Goal: Information Seeking & Learning: Learn about a topic

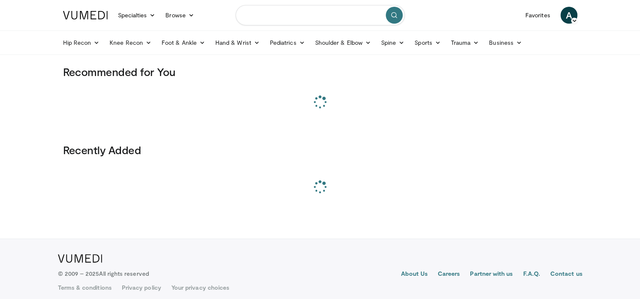
click at [277, 15] on input "Search topics, interventions" at bounding box center [319, 15] width 169 height 20
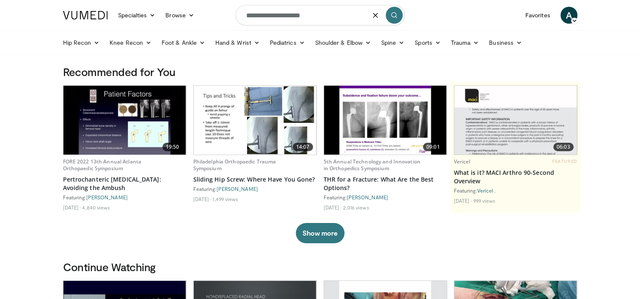
type input "**********"
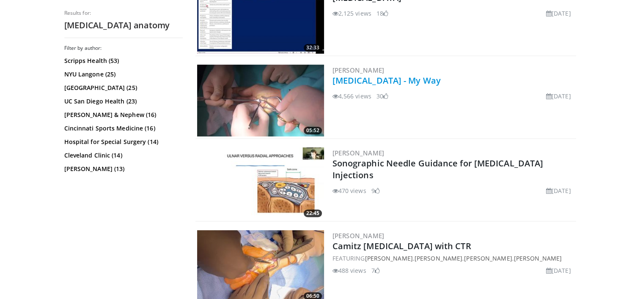
scroll to position [338, 0]
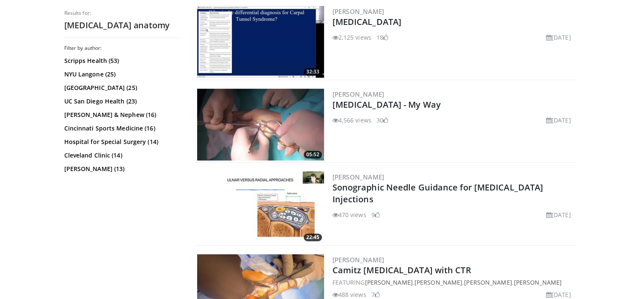
click at [299, 113] on img at bounding box center [260, 125] width 127 height 72
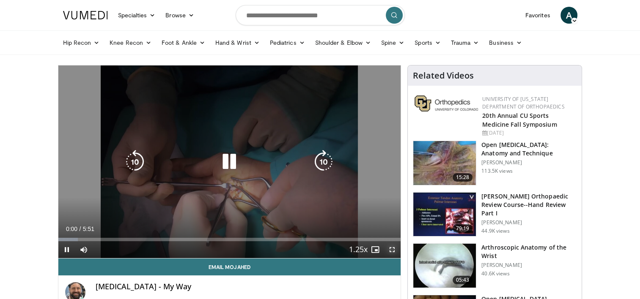
click at [391, 252] on span "Video Player" at bounding box center [391, 249] width 17 height 17
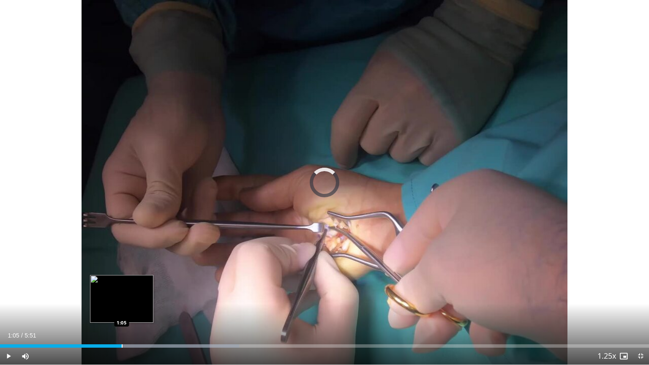
click at [122, 299] on div "Progress Bar" at bounding box center [122, 346] width 1 height 3
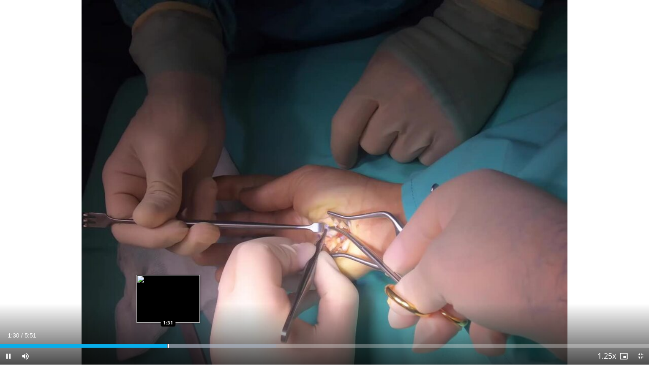
click at [172, 299] on div "Loaded : 42.56% 1:30 1:31" at bounding box center [324, 344] width 649 height 8
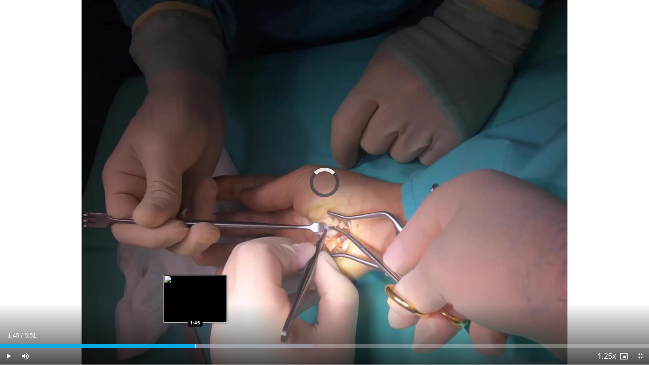
click at [195, 299] on div "Loaded : 48.24% 1:45 1:45" at bounding box center [324, 344] width 649 height 8
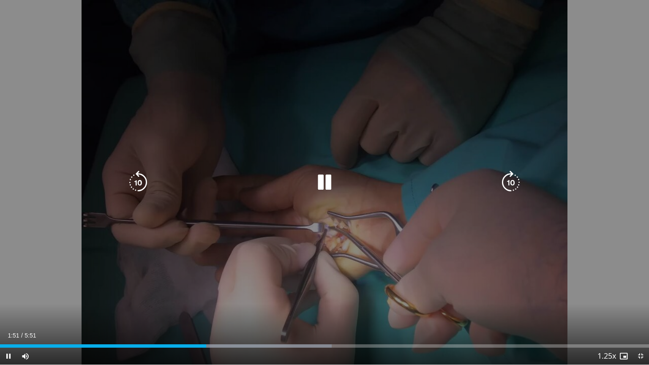
drag, startPoint x: 207, startPoint y: 342, endPoint x: 214, endPoint y: 344, distance: 7.0
click at [211, 299] on div "Loaded : 51.08% 1:51 1:52" at bounding box center [324, 344] width 649 height 8
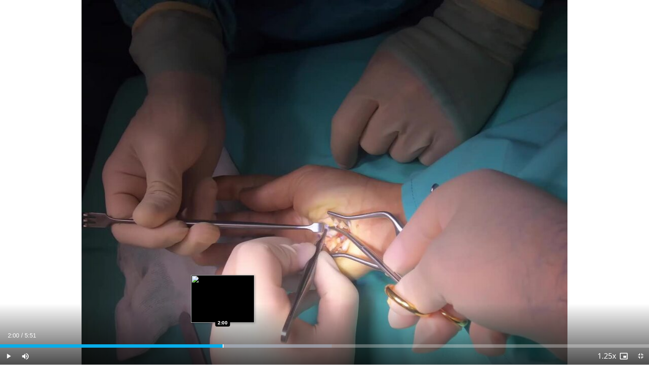
click at [223, 299] on div "Progress Bar" at bounding box center [223, 346] width 1 height 3
click at [228, 299] on div "Progress Bar" at bounding box center [227, 346] width 1 height 3
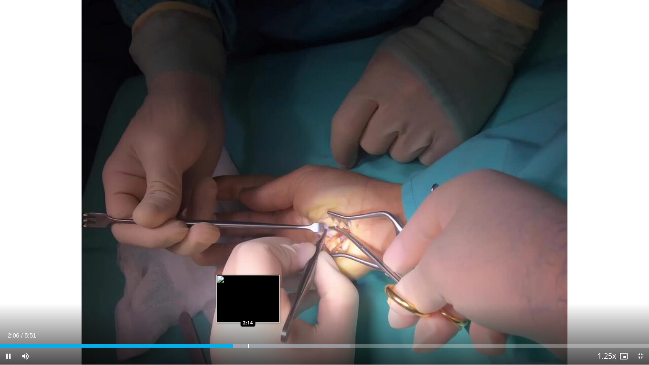
click at [249, 299] on div "Loaded : 53.92% 2:06 2:14" at bounding box center [324, 344] width 649 height 8
click at [259, 299] on div "Loaded : 53.92% 2:15 2:19" at bounding box center [324, 344] width 649 height 8
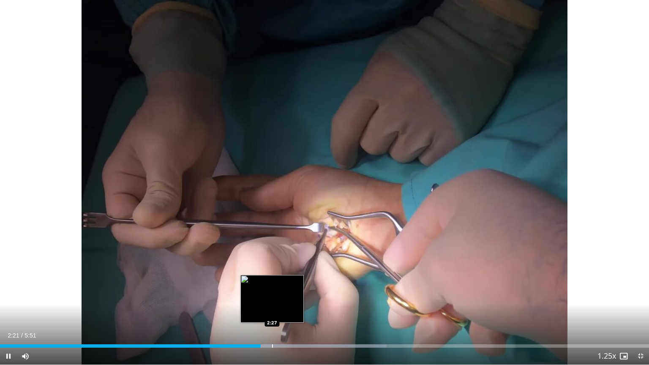
click at [272, 299] on div "Progress Bar" at bounding box center [272, 346] width 1 height 3
click at [279, 299] on div "Progress Bar" at bounding box center [278, 346] width 1 height 3
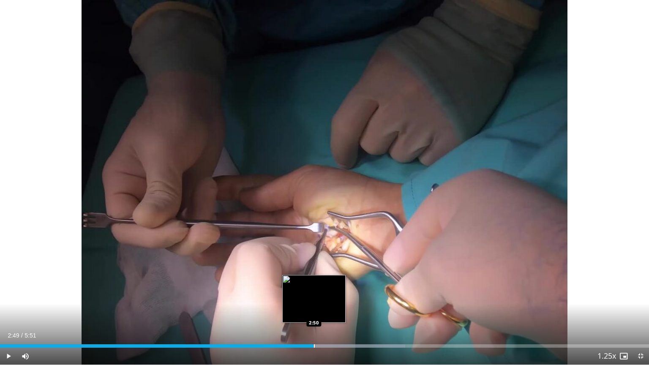
click at [314, 299] on div "Progress Bar" at bounding box center [314, 346] width 1 height 3
click at [330, 299] on div "Progress Bar" at bounding box center [329, 346] width 1 height 3
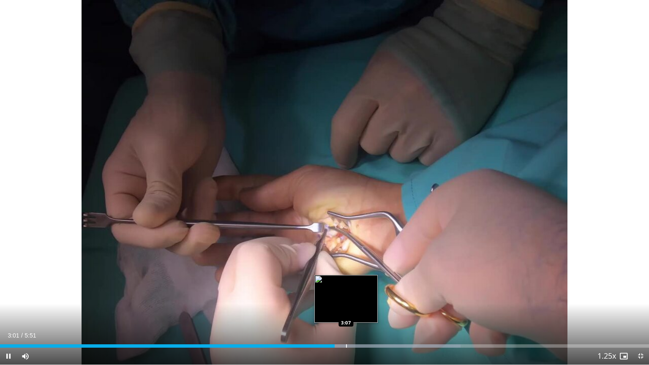
click at [347, 299] on div "Progress Bar" at bounding box center [346, 346] width 1 height 3
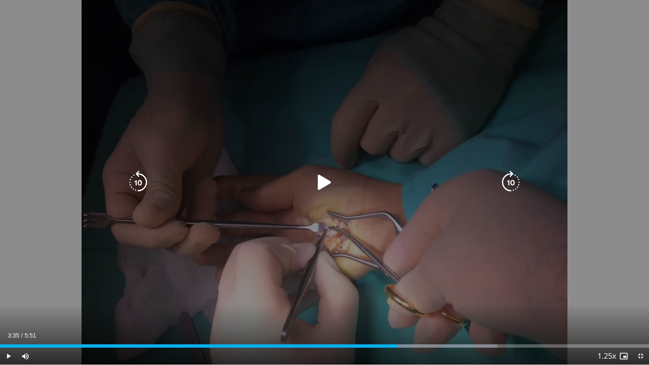
drag, startPoint x: 397, startPoint y: 343, endPoint x: 404, endPoint y: 346, distance: 7.2
click at [397, 299] on div "Loaded : 76.63% 3:35 3:35" at bounding box center [324, 344] width 649 height 8
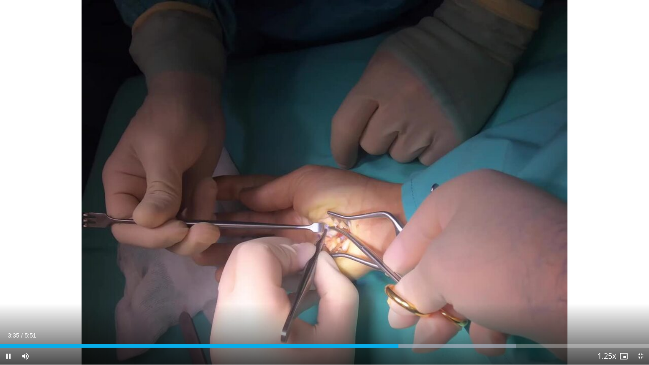
click at [419, 299] on div "Current Time 3:35 / Duration 5:51 Pause Skip Backward Skip Forward Mute Loaded …" at bounding box center [324, 356] width 649 height 17
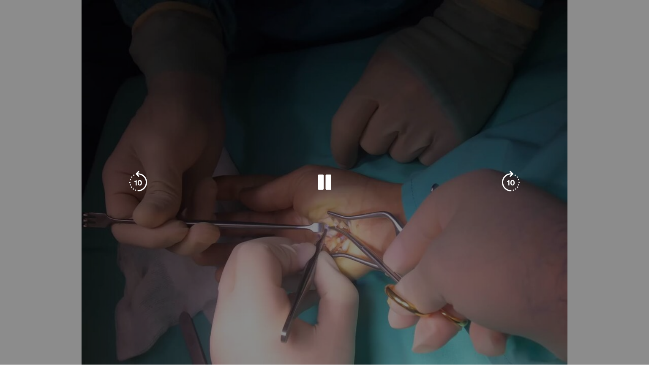
click at [419, 299] on video-js "**********" at bounding box center [324, 182] width 649 height 365
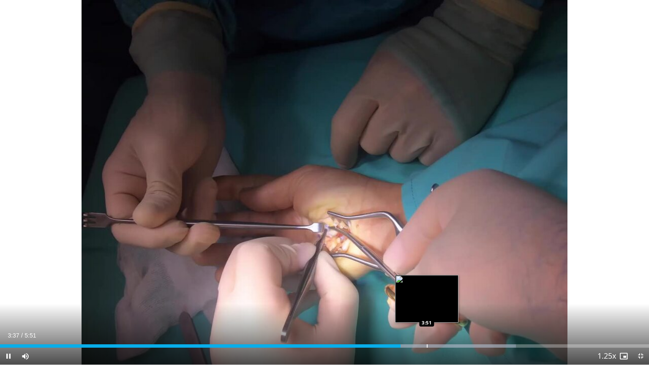
click at [428, 299] on div "Loaded : 79.47% 3:37 3:51" at bounding box center [324, 344] width 649 height 8
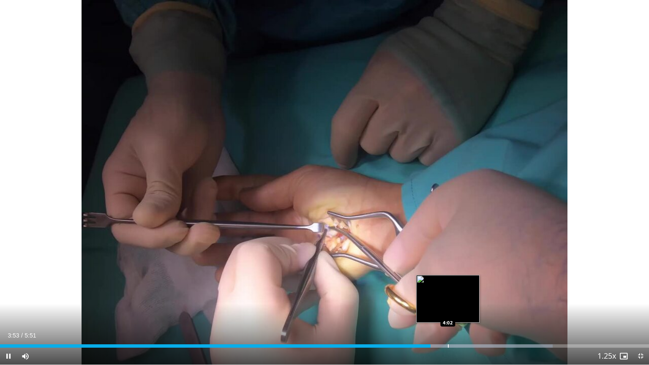
click at [450, 299] on div "Loaded : 85.14% 3:53 4:02" at bounding box center [324, 346] width 649 height 3
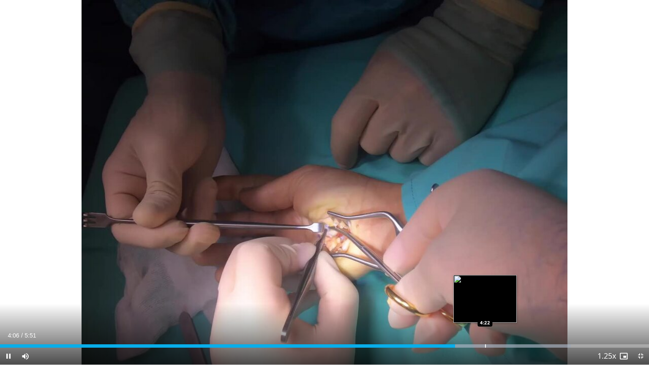
click at [485, 299] on div "Loaded : 87.98% 4:06 4:22" at bounding box center [324, 344] width 649 height 8
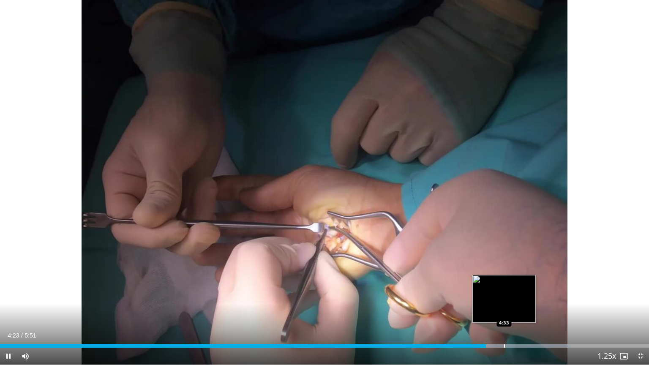
click at [511, 299] on div "Loaded : 87.98% 4:23 4:33" at bounding box center [324, 346] width 649 height 3
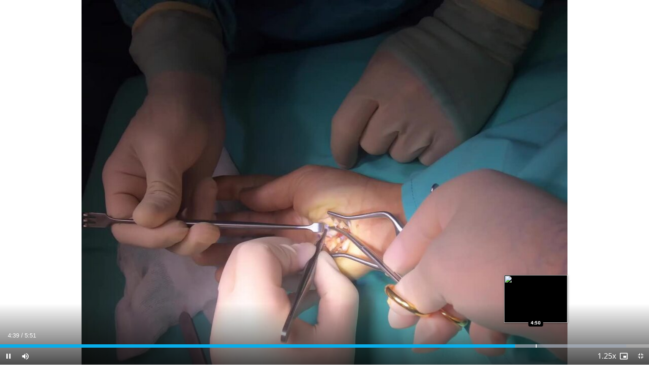
click at [542, 299] on div "Loaded : 96.50% 4:39 4:50" at bounding box center [324, 346] width 649 height 3
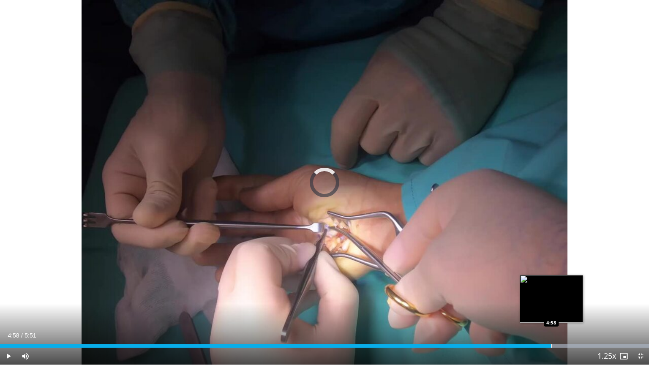
click at [552, 299] on div "Progress Bar" at bounding box center [552, 346] width 1 height 3
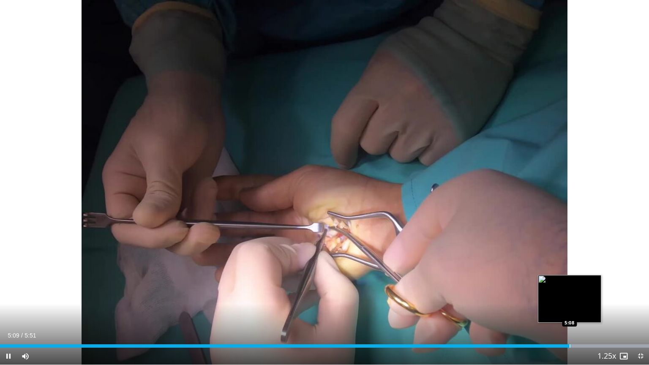
click at [571, 299] on div "Progress Bar" at bounding box center [570, 346] width 1 height 3
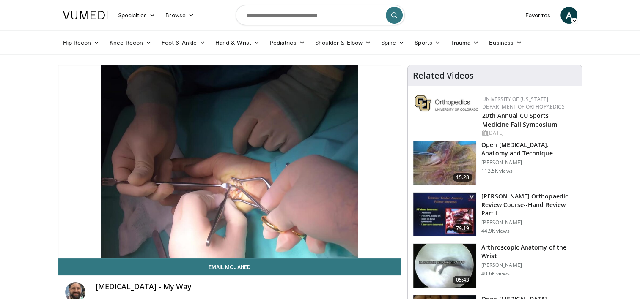
click at [511, 152] on h3 "Open [MEDICAL_DATA]: Anatomy and Technique" at bounding box center [528, 149] width 95 height 17
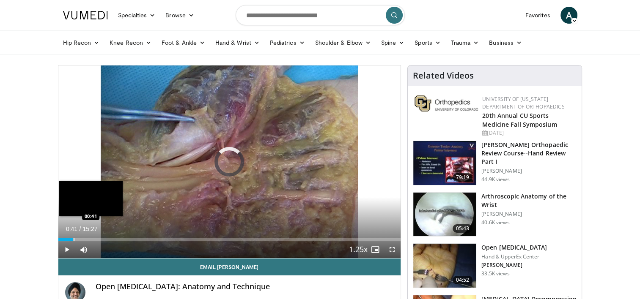
click at [73, 237] on div "Loaded : 3.22% 00:41 00:41" at bounding box center [229, 237] width 342 height 8
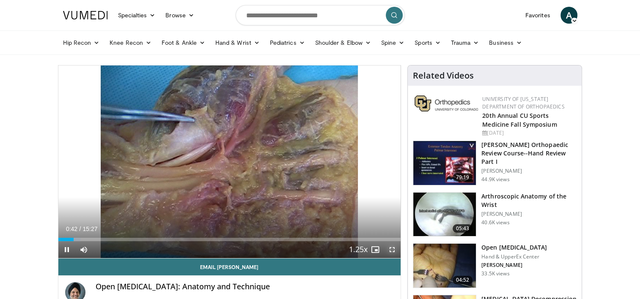
click at [391, 250] on span "Video Player" at bounding box center [391, 249] width 17 height 17
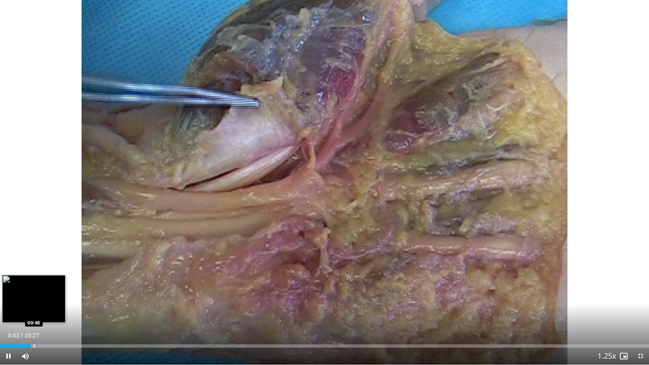
click at [33, 299] on div "Loaded : 6.48% 00:43 00:48" at bounding box center [324, 346] width 649 height 3
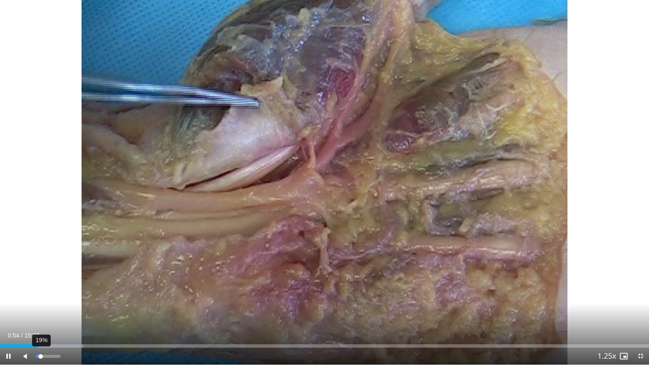
click at [41, 299] on video-js "**********" at bounding box center [324, 182] width 649 height 365
